Goal: Check status: Check status

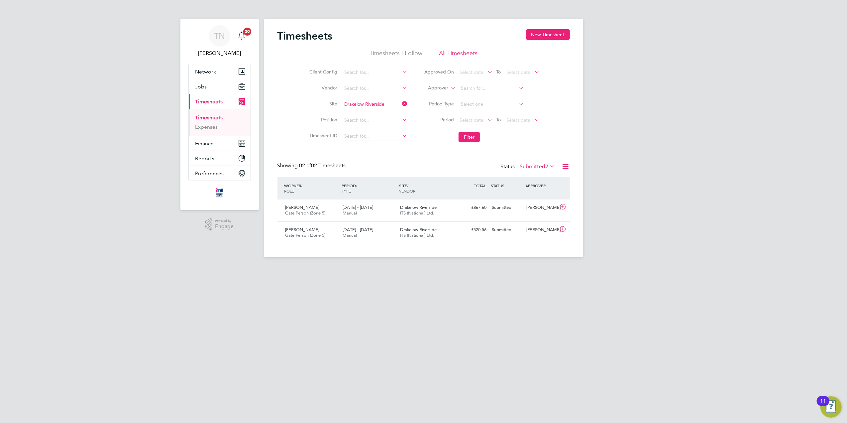
scroll to position [17, 58]
click at [467, 137] on button "Filter" at bounding box center [468, 137] width 21 height 11
click at [466, 137] on button "Filter" at bounding box center [468, 137] width 21 height 11
click at [508, 135] on li "Filter" at bounding box center [482, 136] width 132 height 17
click at [474, 134] on button "Filter" at bounding box center [468, 137] width 21 height 11
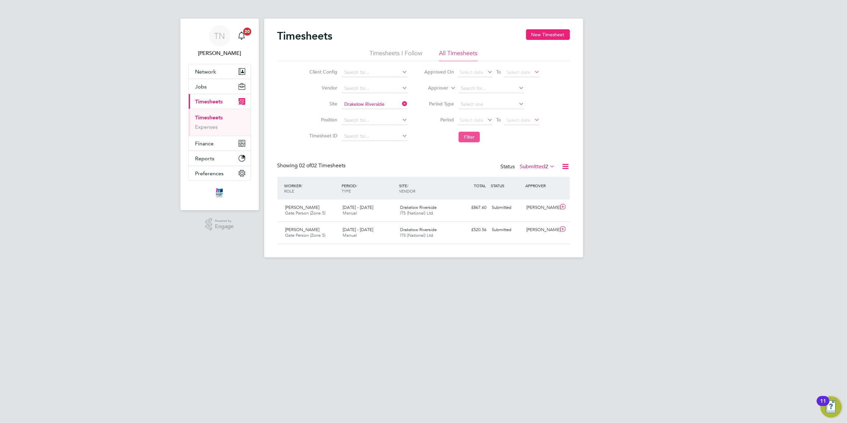
click at [472, 141] on button "Filter" at bounding box center [468, 137] width 21 height 11
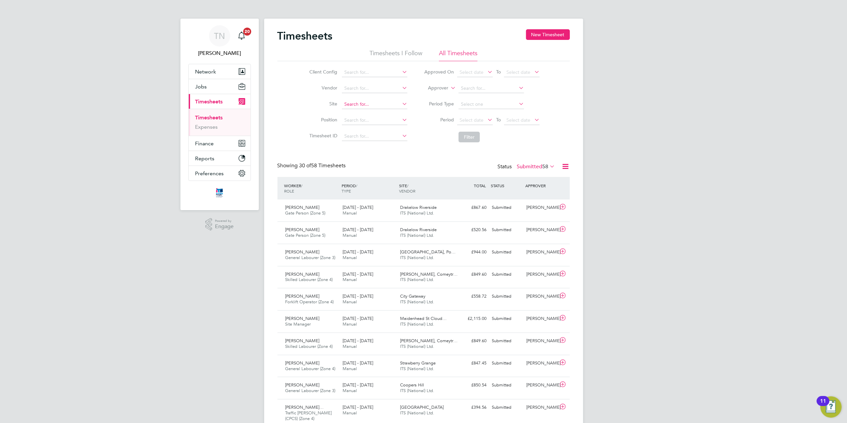
click at [360, 104] on input at bounding box center [374, 104] width 65 height 9
click at [360, 113] on b "Drakelow" at bounding box center [354, 114] width 21 height 6
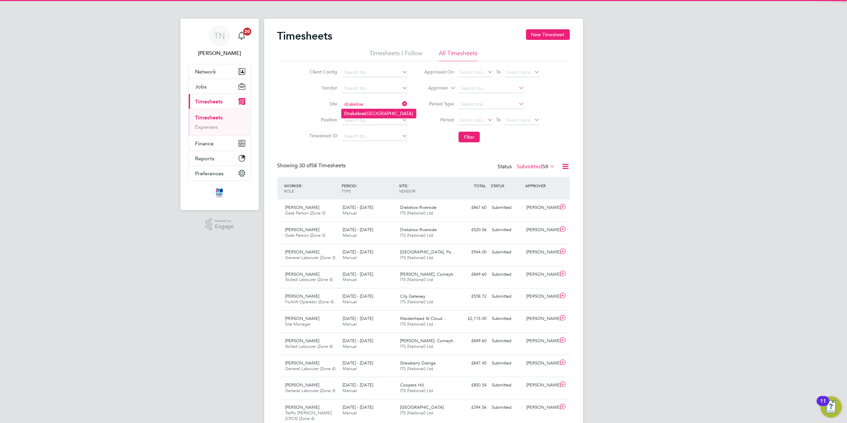
type input "Drakelow Riverside"
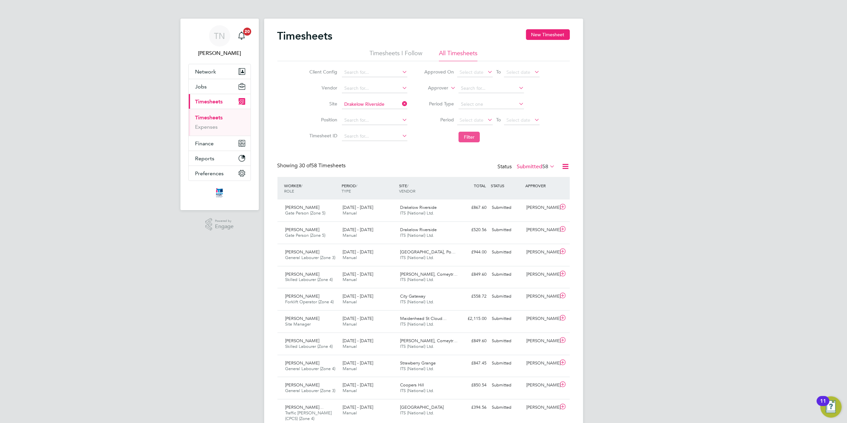
click at [461, 138] on button "Filter" at bounding box center [468, 137] width 21 height 11
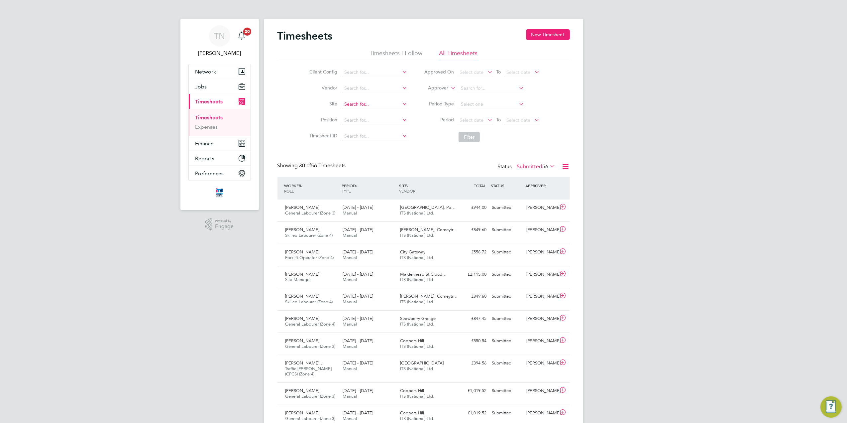
click at [360, 100] on input at bounding box center [374, 104] width 65 height 9
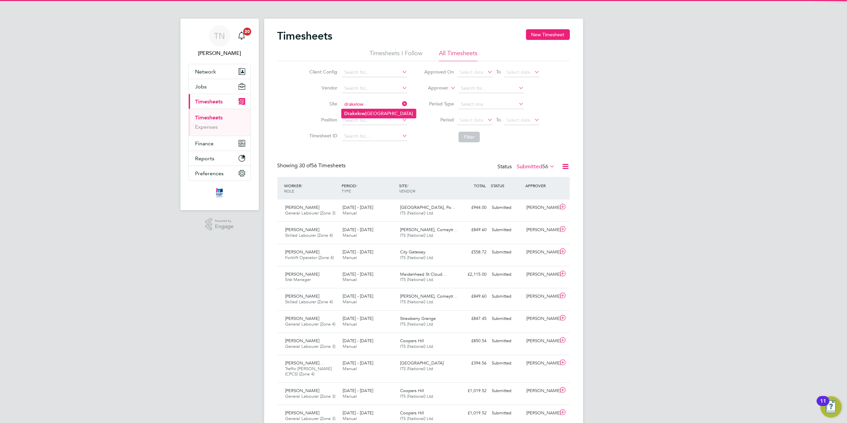
click at [369, 113] on li "Drakelow Riverside" at bounding box center [378, 113] width 74 height 9
type input "Drakelow Riverside"
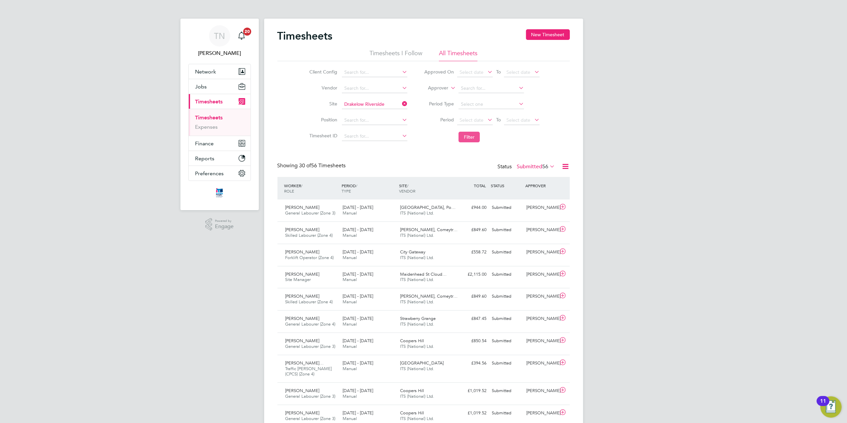
click at [471, 140] on button "Filter" at bounding box center [468, 137] width 21 height 11
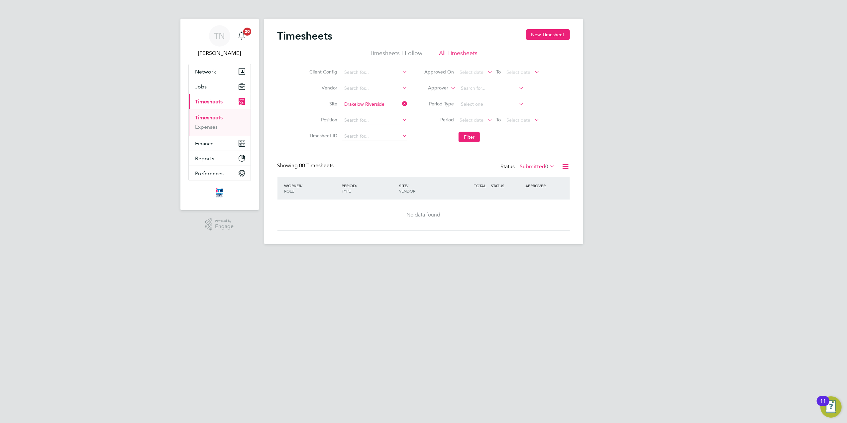
click at [534, 168] on label "Submitted 0" at bounding box center [537, 166] width 35 height 7
click at [534, 207] on li "Approved" at bounding box center [533, 206] width 31 height 9
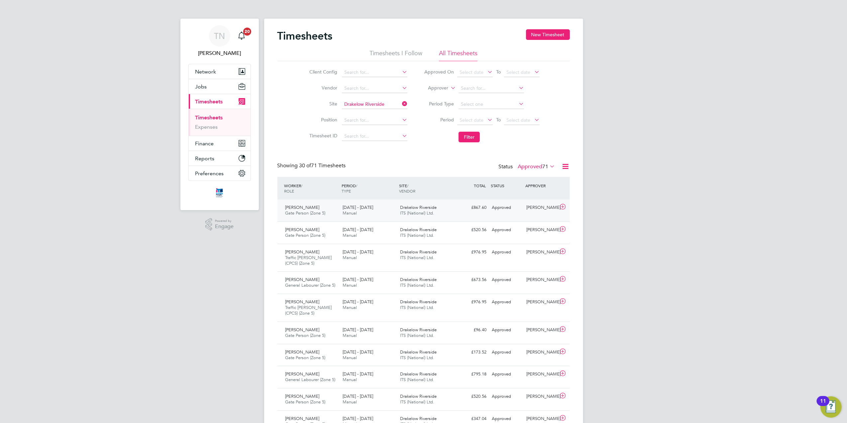
click at [523, 209] on div "Approved" at bounding box center [506, 207] width 35 height 11
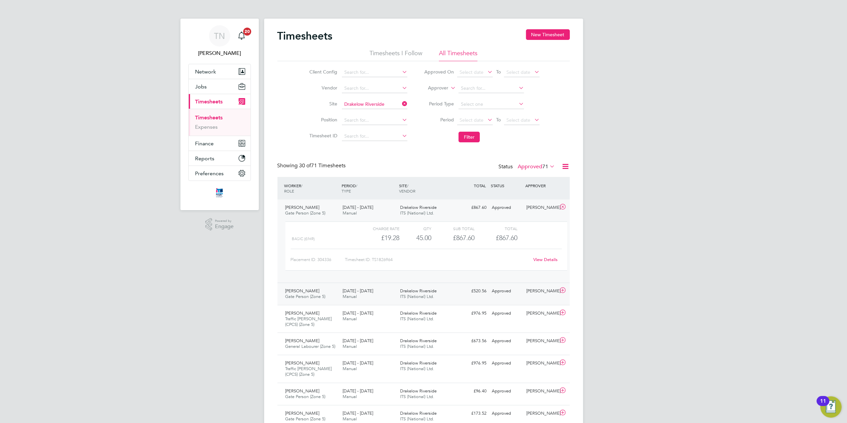
click at [475, 294] on div "£520.56 Approved" at bounding box center [472, 290] width 35 height 11
